Goal: Task Accomplishment & Management: Use online tool/utility

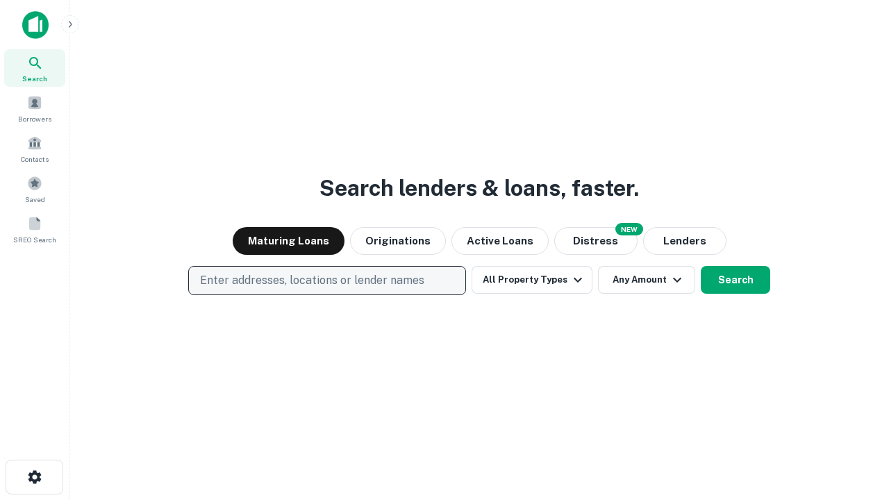
click at [327, 281] on p "Enter addresses, locations or lender names" at bounding box center [312, 280] width 224 height 17
type input "**********"
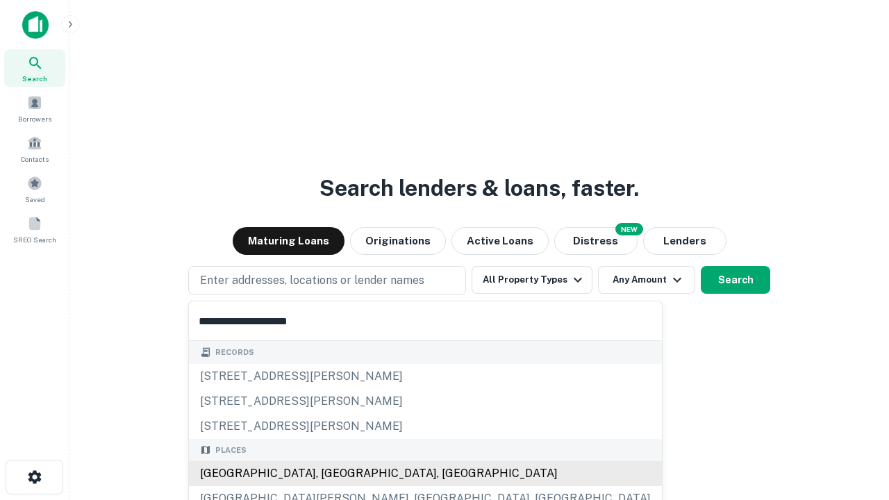
click at [332, 474] on div "Santa Monica, CA, USA" at bounding box center [425, 473] width 473 height 25
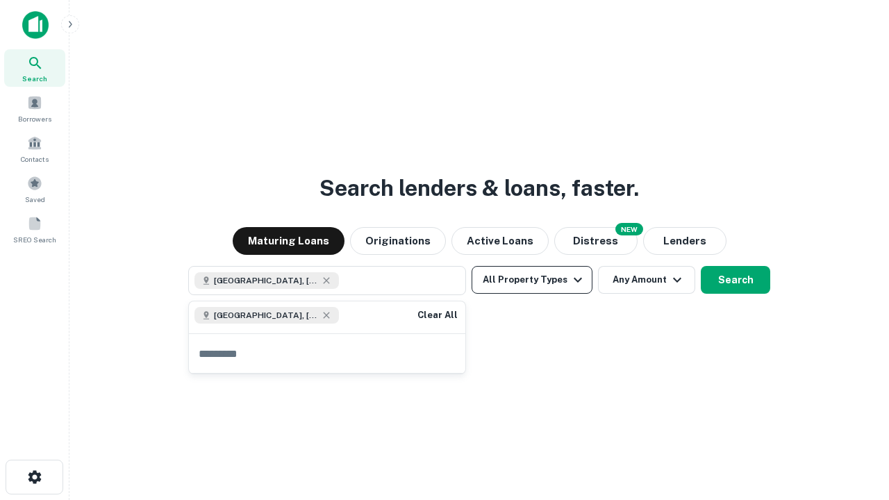
click at [532, 280] on button "All Property Types" at bounding box center [532, 280] width 121 height 28
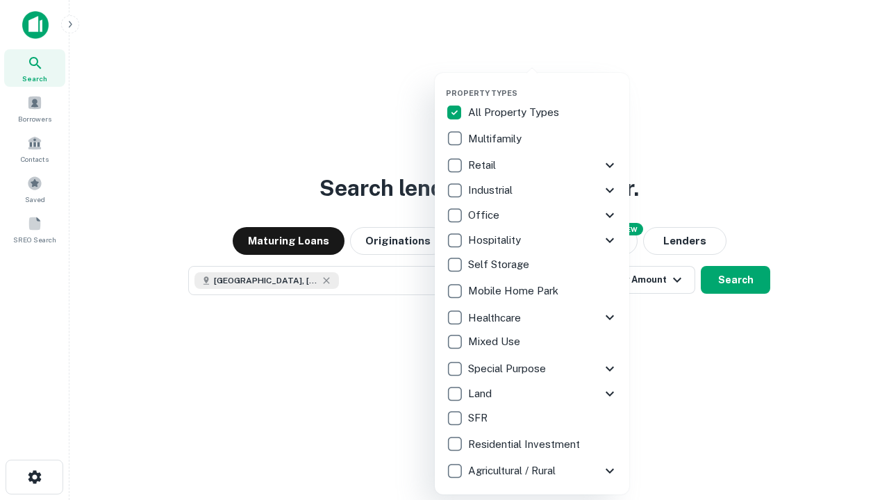
click at [543, 84] on button "button" at bounding box center [543, 84] width 195 height 1
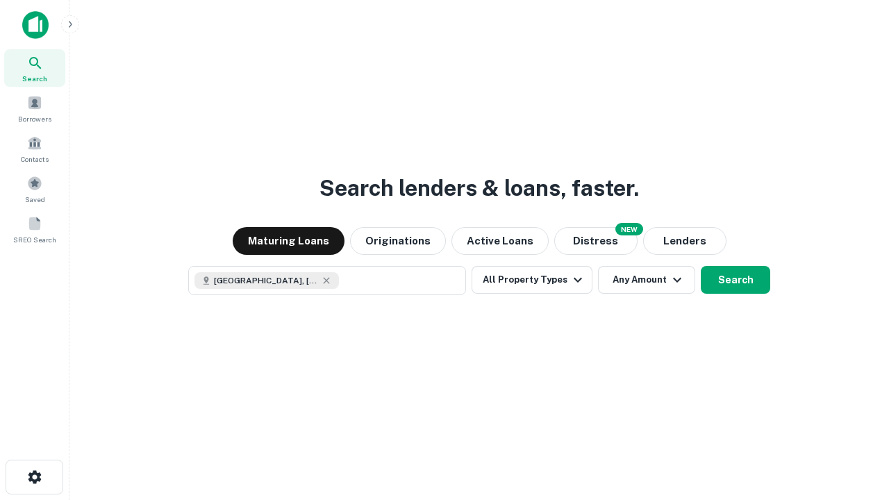
scroll to position [22, 0]
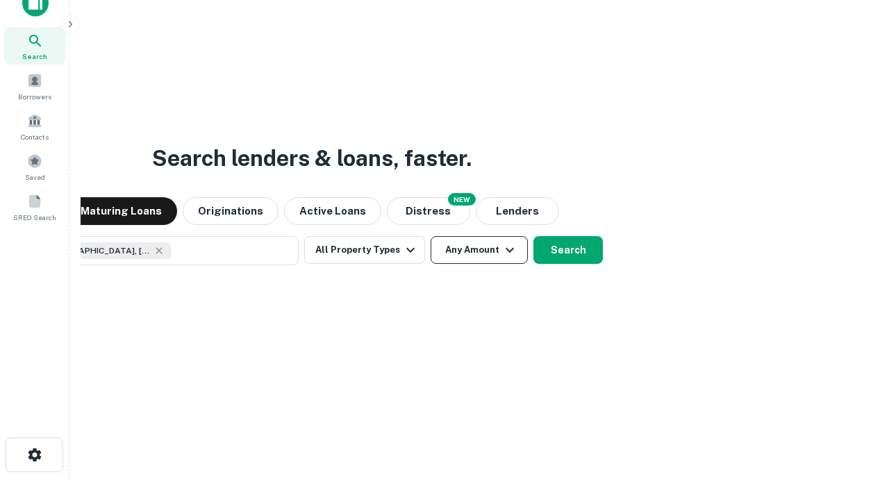
click at [431, 236] on button "Any Amount" at bounding box center [479, 250] width 97 height 28
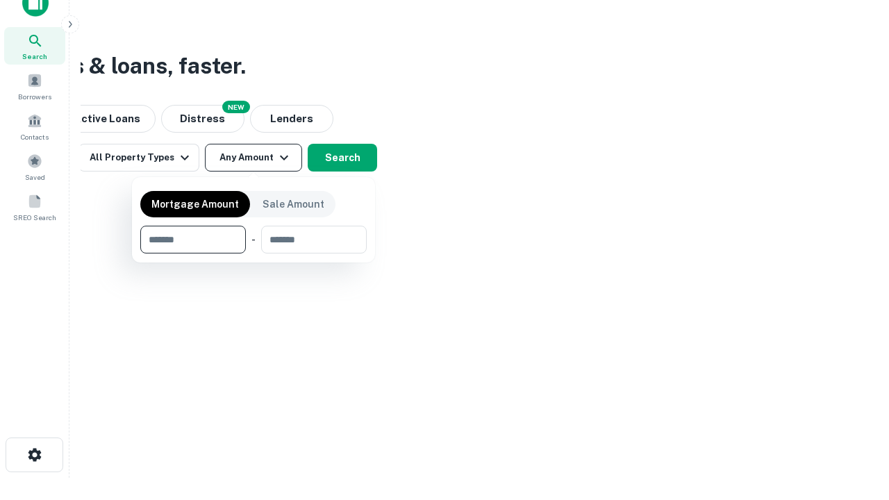
type input "*******"
click at [254, 254] on button "button" at bounding box center [253, 254] width 227 height 1
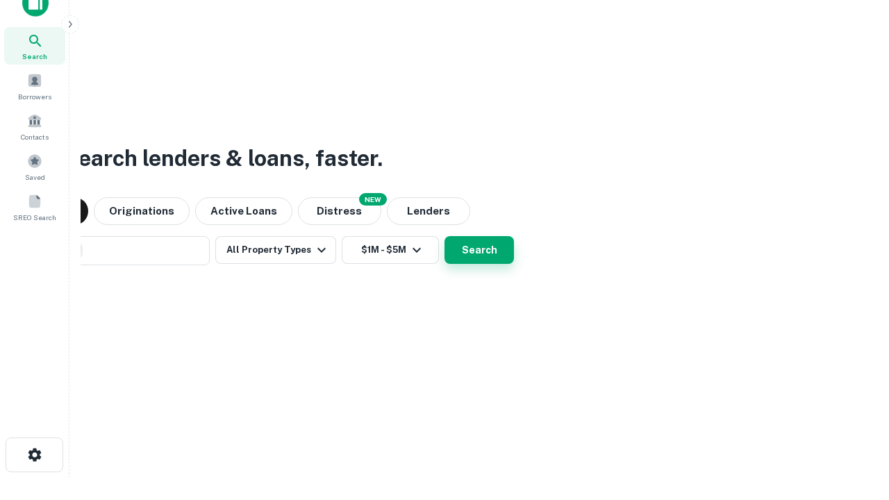
click at [445, 236] on button "Search" at bounding box center [479, 250] width 69 height 28
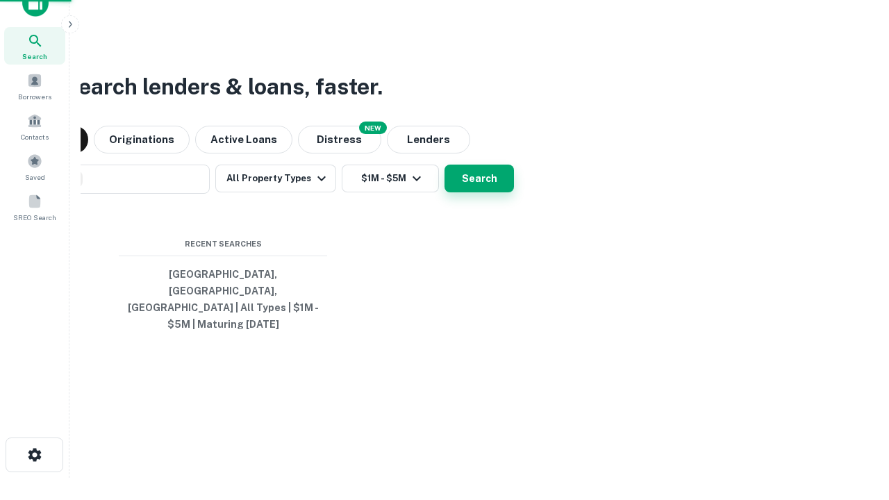
scroll to position [45, 393]
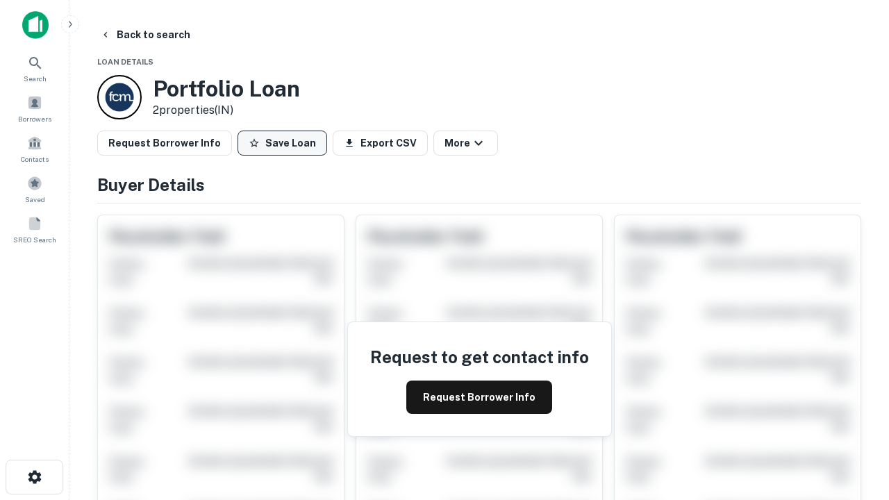
click at [282, 143] on button "Save Loan" at bounding box center [283, 143] width 90 height 25
click at [286, 143] on button "Save Loan" at bounding box center [283, 143] width 90 height 25
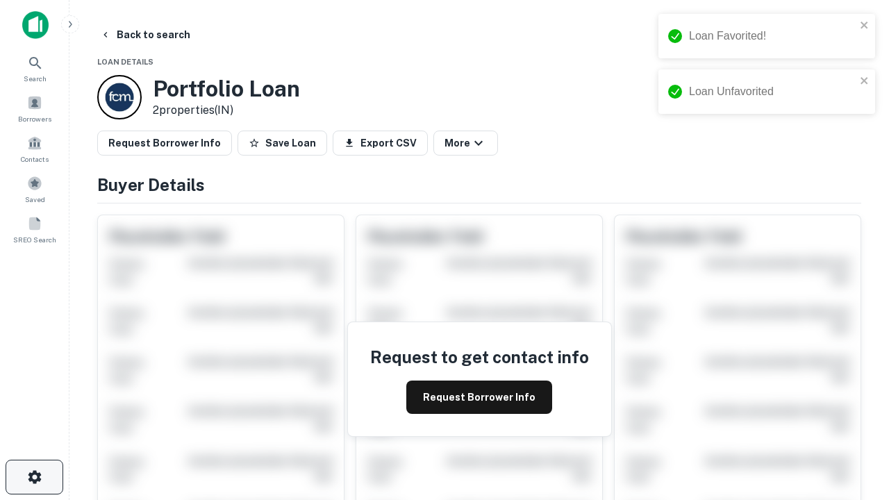
click at [34, 477] on icon "button" at bounding box center [34, 477] width 17 height 17
